Goal: Find specific page/section: Find specific page/section

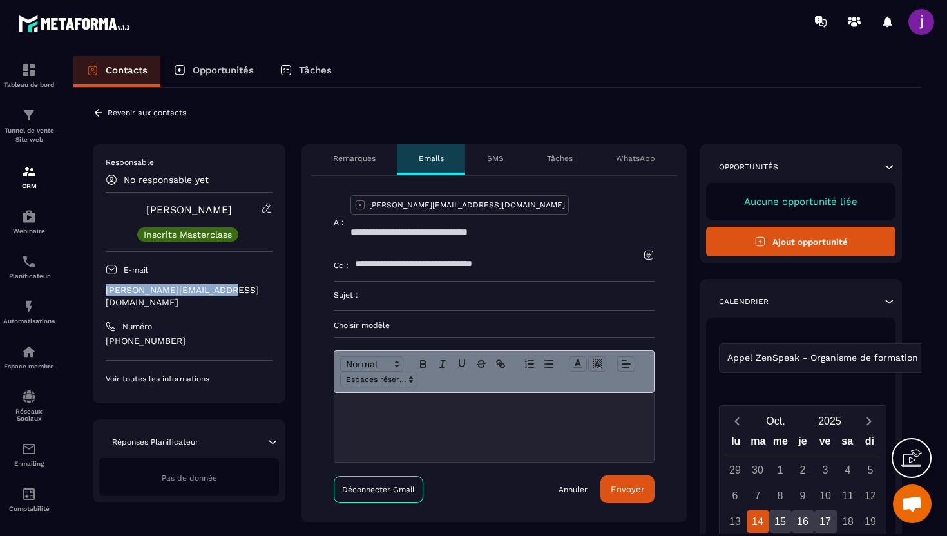
drag, startPoint x: 216, startPoint y: 291, endPoint x: 95, endPoint y: 291, distance: 120.5
click at [95, 291] on div "Responsable No responsable yet [PERSON_NAME] Inscrits Masterclass E-mail [PERSO…" at bounding box center [189, 273] width 193 height 259
copy p "[PERSON_NAME][EMAIL_ADDRESS][DOMAIN_NAME]"
click at [430, 320] on p "Choisir modèle" at bounding box center [494, 325] width 321 height 10
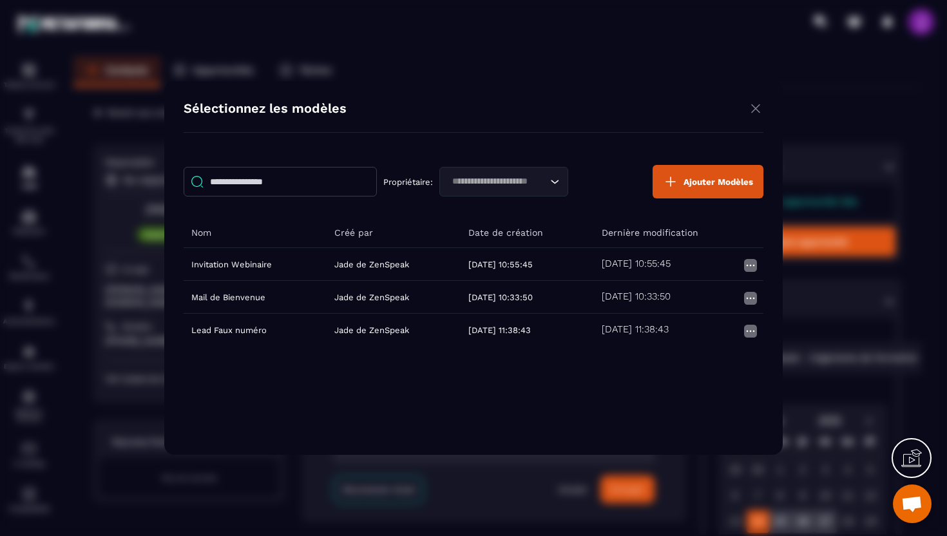
click at [756, 113] on img "Modal window" at bounding box center [755, 109] width 15 height 16
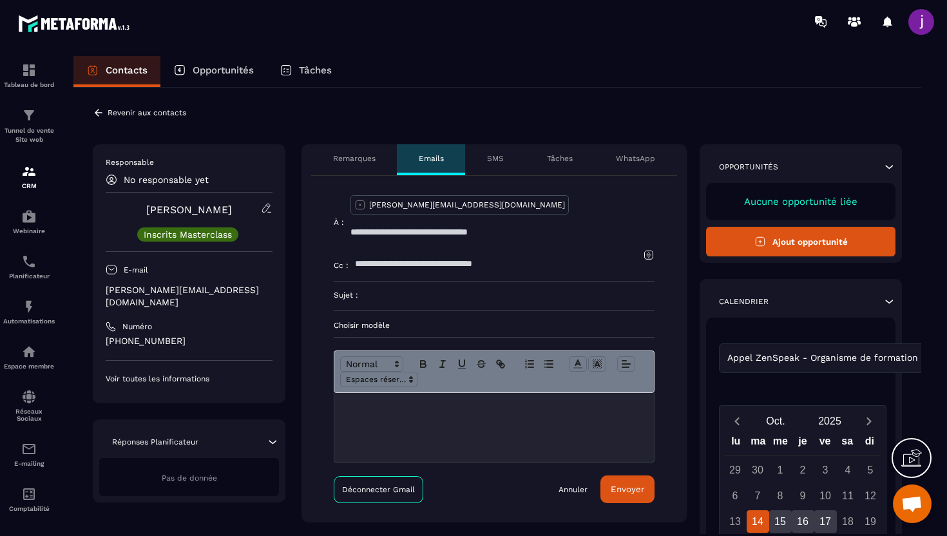
click at [93, 114] on icon at bounding box center [99, 113] width 12 height 12
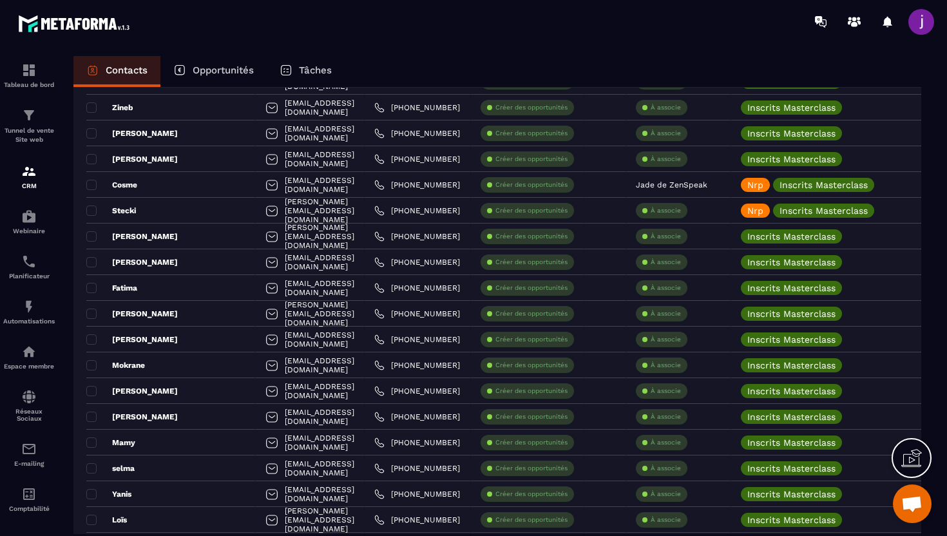
scroll to position [2114, 0]
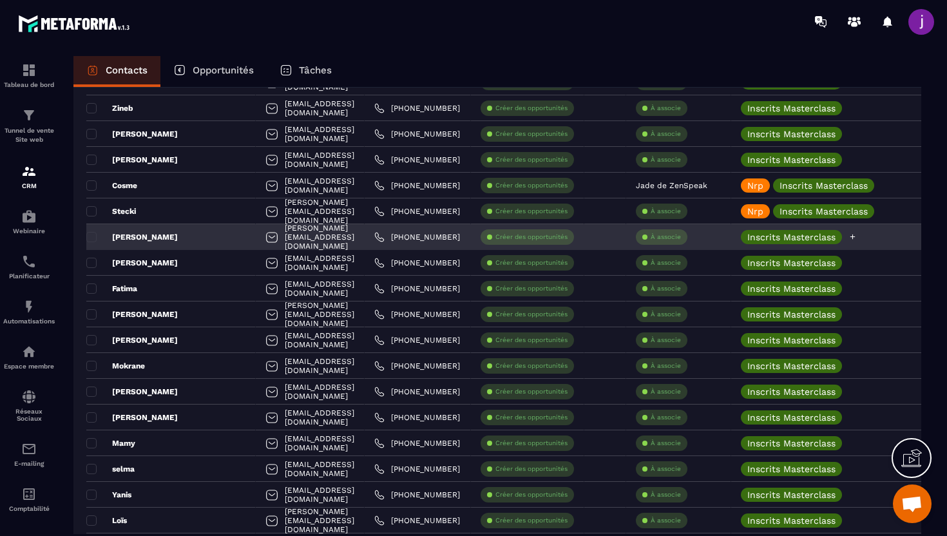
click at [856, 237] on icon at bounding box center [853, 237] width 5 height 5
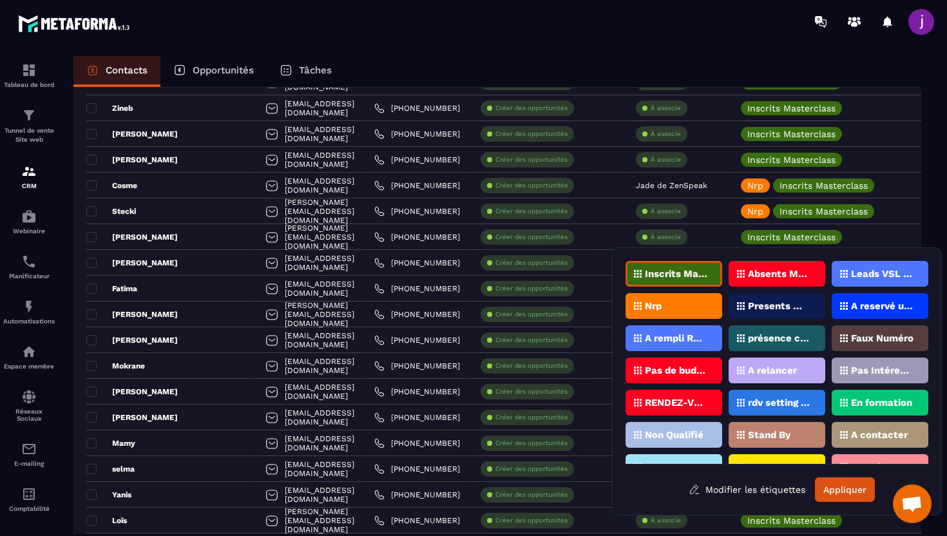
click at [693, 300] on div "Nrp" at bounding box center [674, 306] width 97 height 26
click at [837, 479] on button "Appliquer" at bounding box center [845, 490] width 60 height 24
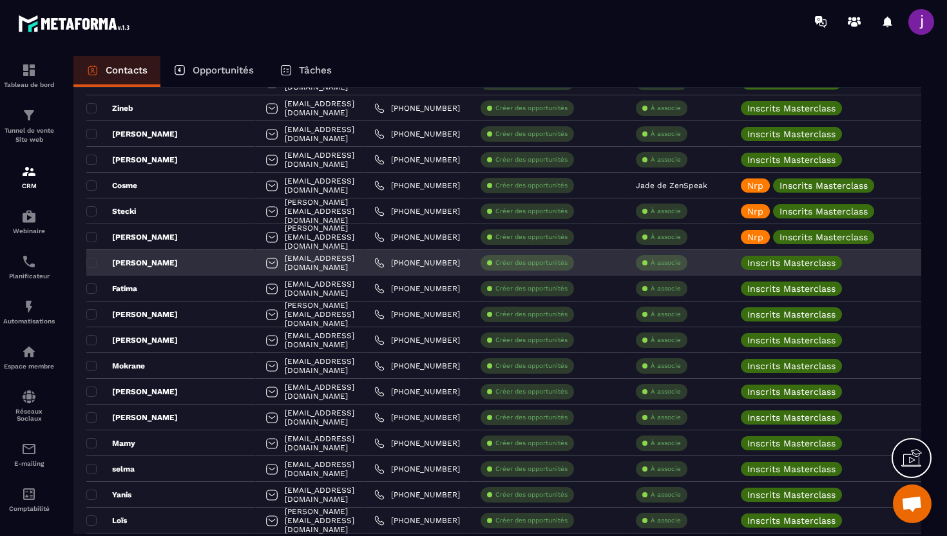
click at [376, 261] on div "[PHONE_NUMBER]" at bounding box center [418, 263] width 106 height 26
click at [179, 262] on div "[PERSON_NAME]" at bounding box center [170, 263] width 169 height 26
